Goal: Transaction & Acquisition: Purchase product/service

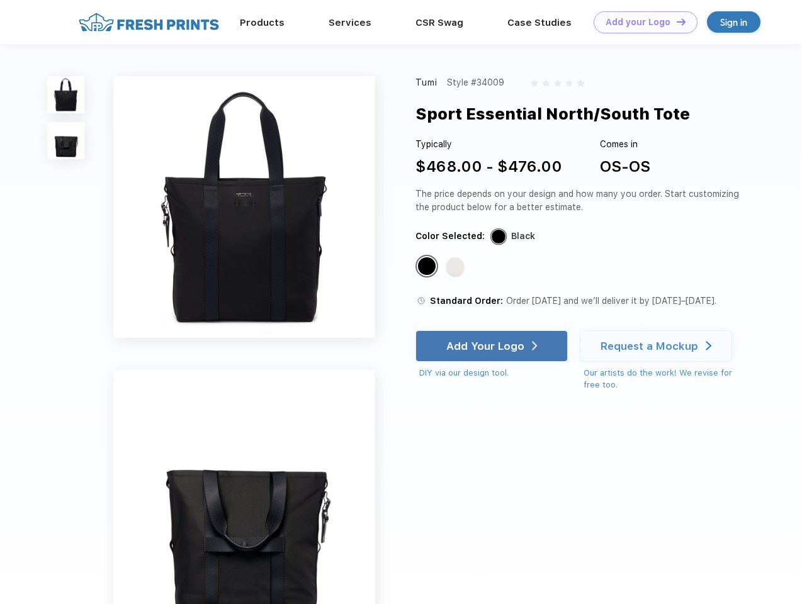
click at [641, 22] on link "Add your Logo Design Tool" at bounding box center [646, 22] width 104 height 22
click at [0, 0] on div "Design Tool" at bounding box center [0, 0] width 0 height 0
click at [676, 21] on link "Add your Logo Design Tool" at bounding box center [646, 22] width 104 height 22
click at [66, 94] on img at bounding box center [65, 94] width 37 height 37
click at [66, 141] on img at bounding box center [65, 140] width 37 height 37
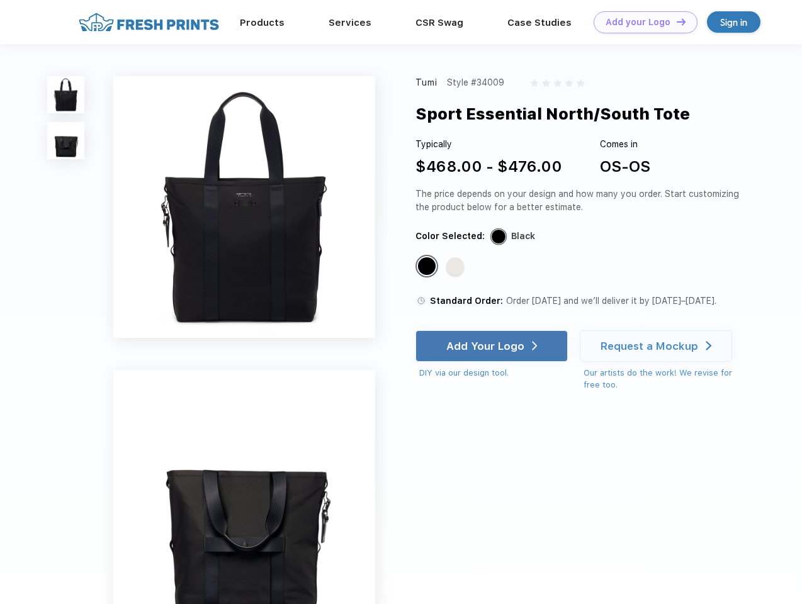
click at [428, 267] on div "Standard Color" at bounding box center [427, 267] width 18 height 18
click at [457, 267] on div "Standard Color" at bounding box center [455, 267] width 18 height 18
click at [493, 346] on div "Add Your Logo" at bounding box center [485, 346] width 78 height 13
click at [658, 346] on div "Request a Mockup" at bounding box center [650, 346] width 98 height 13
